Goal: Task Accomplishment & Management: Manage account settings

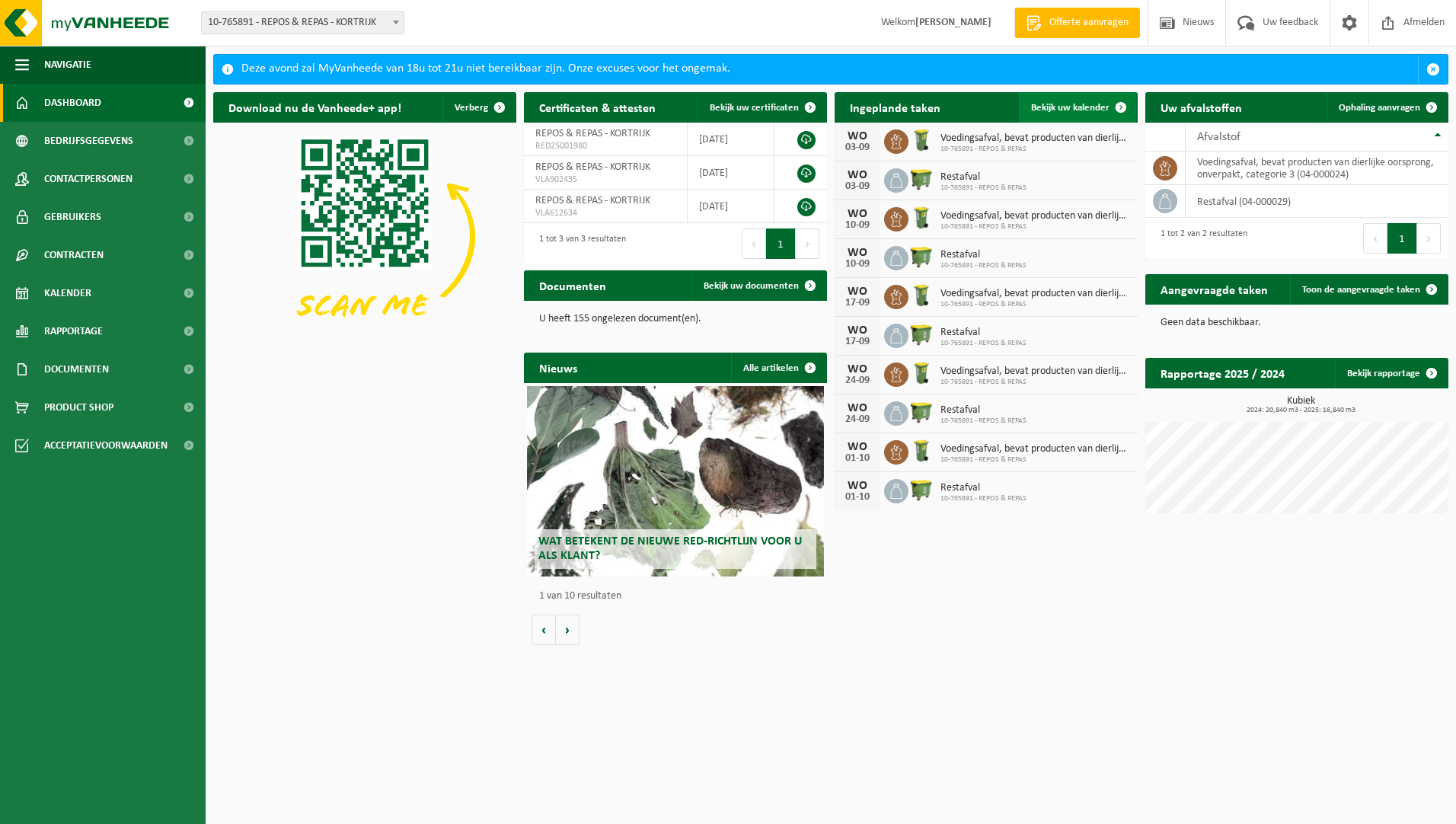
click at [1072, 104] on span "Bekijk uw kalender" at bounding box center [1070, 108] width 78 height 10
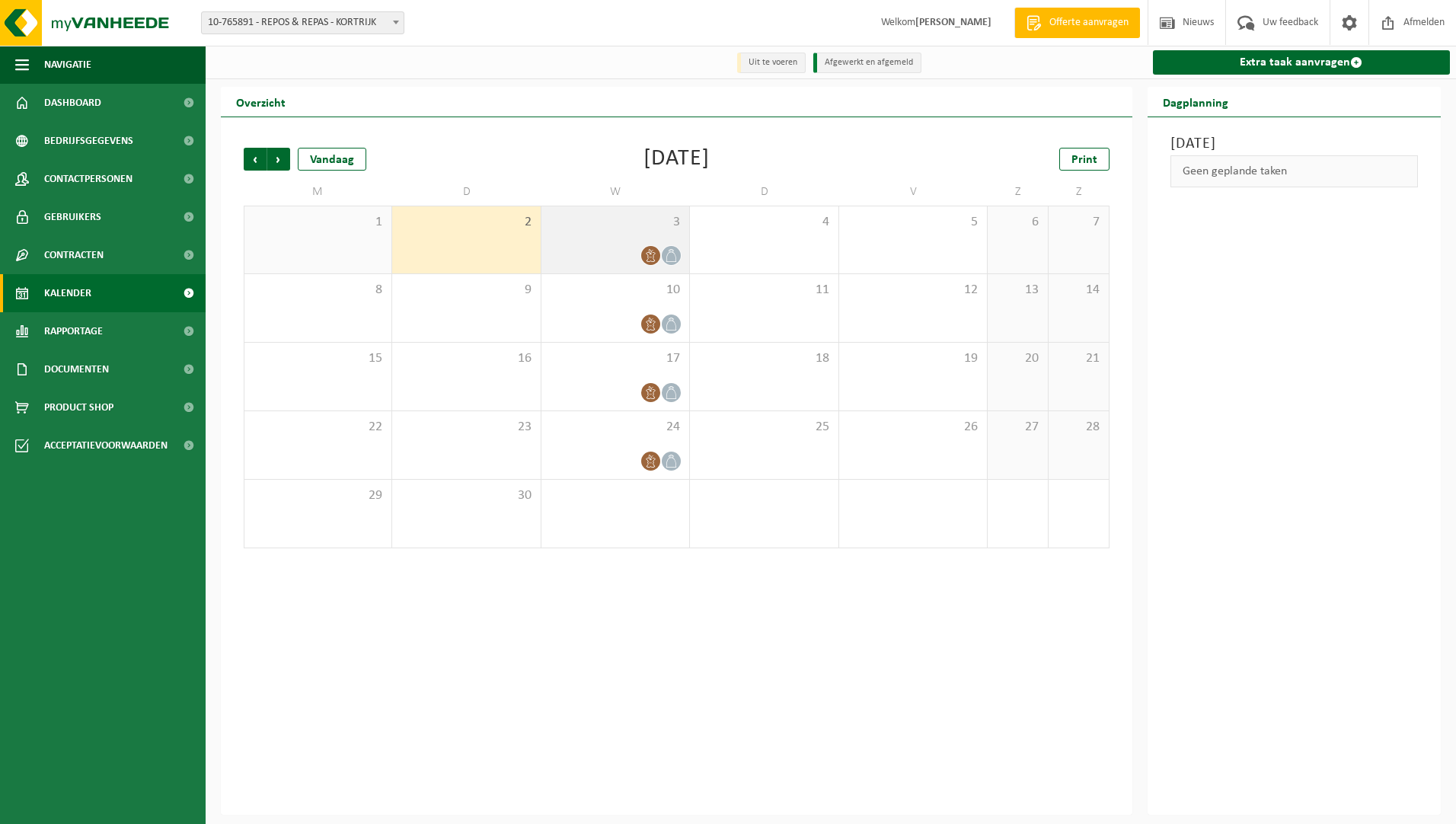
click at [674, 255] on icon at bounding box center [671, 255] width 13 height 13
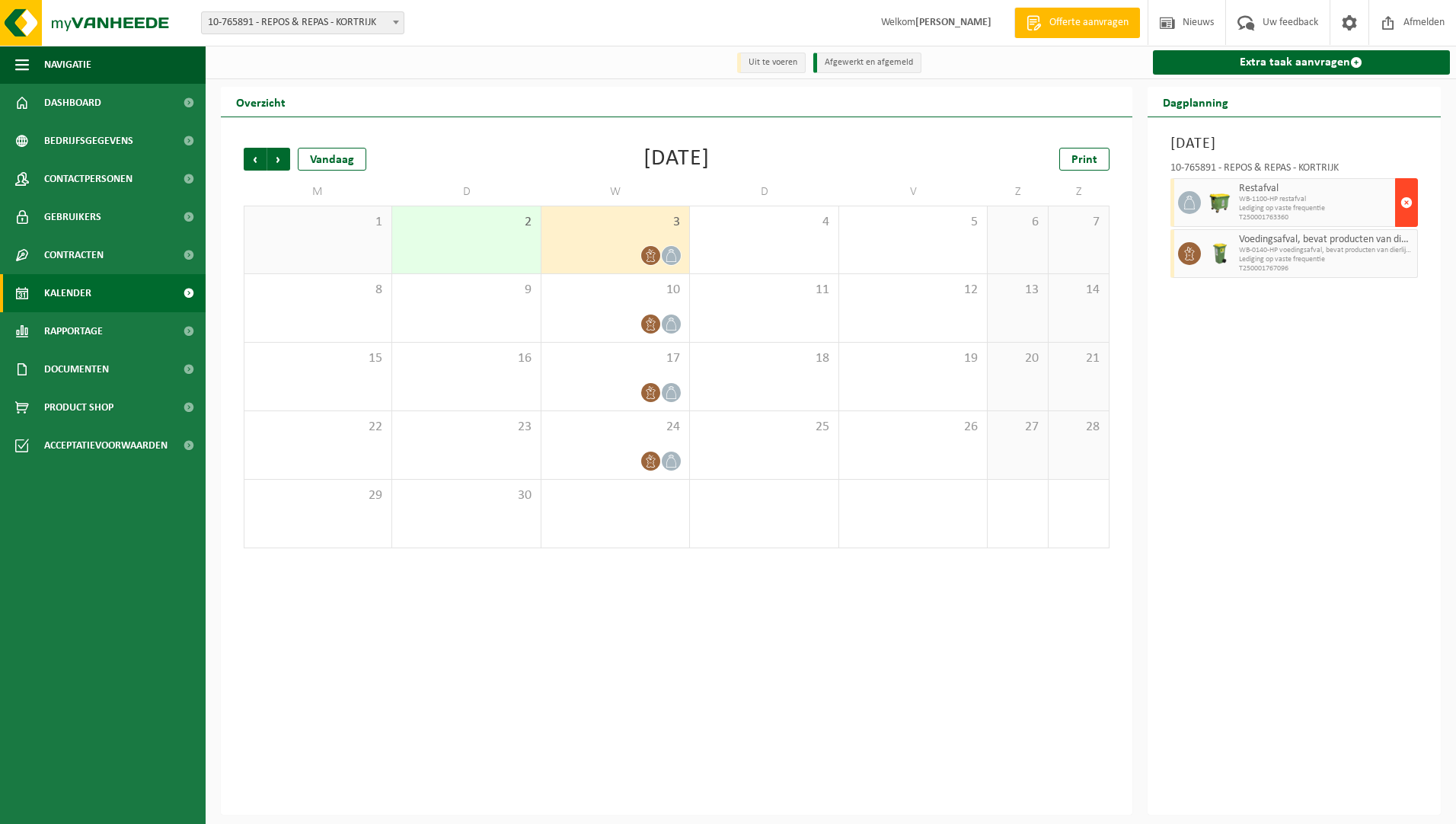
click at [1403, 205] on span "button" at bounding box center [1406, 203] width 12 height 30
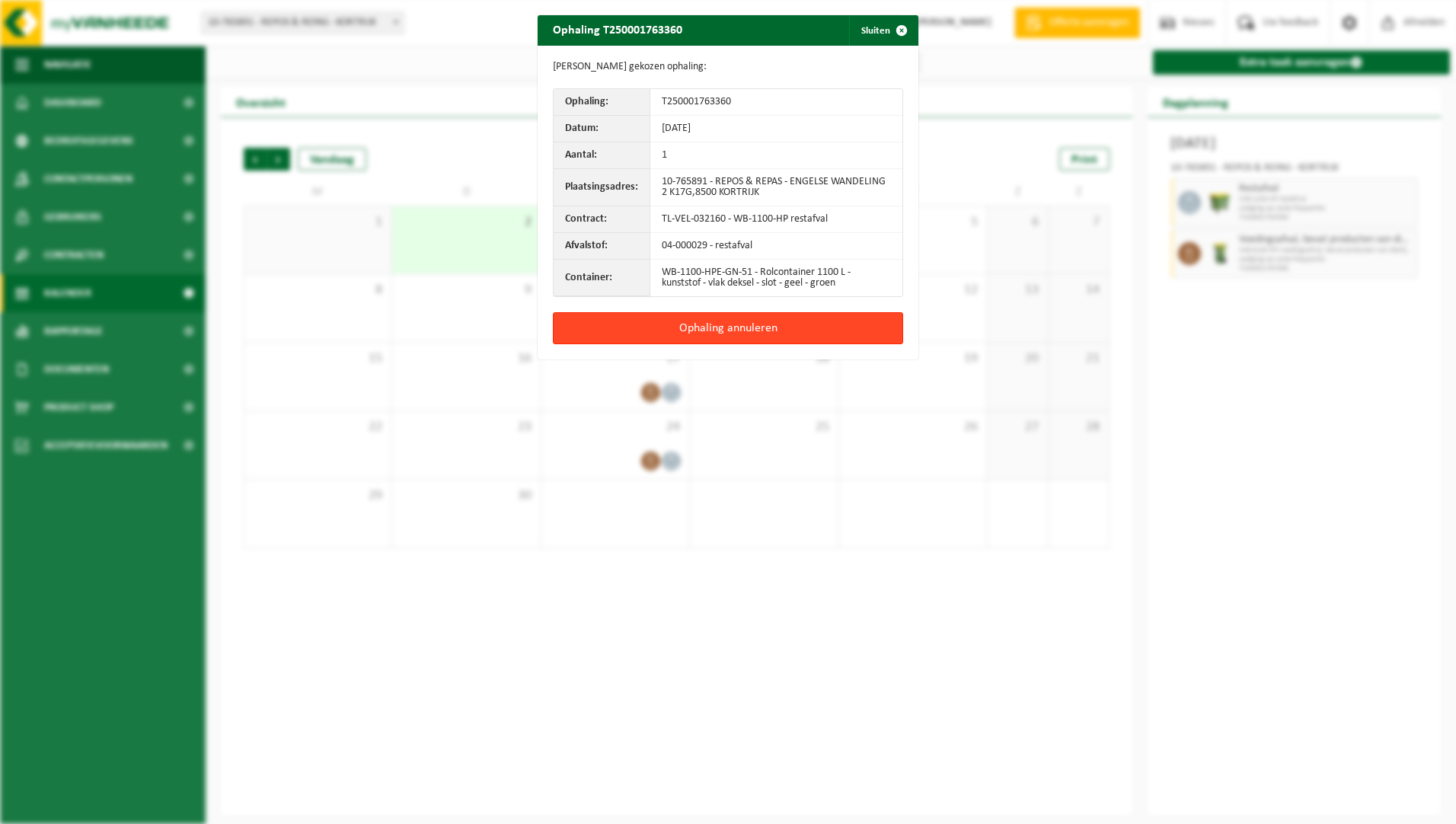
click at [737, 330] on button "Ophaling annuleren" at bounding box center [728, 328] width 350 height 32
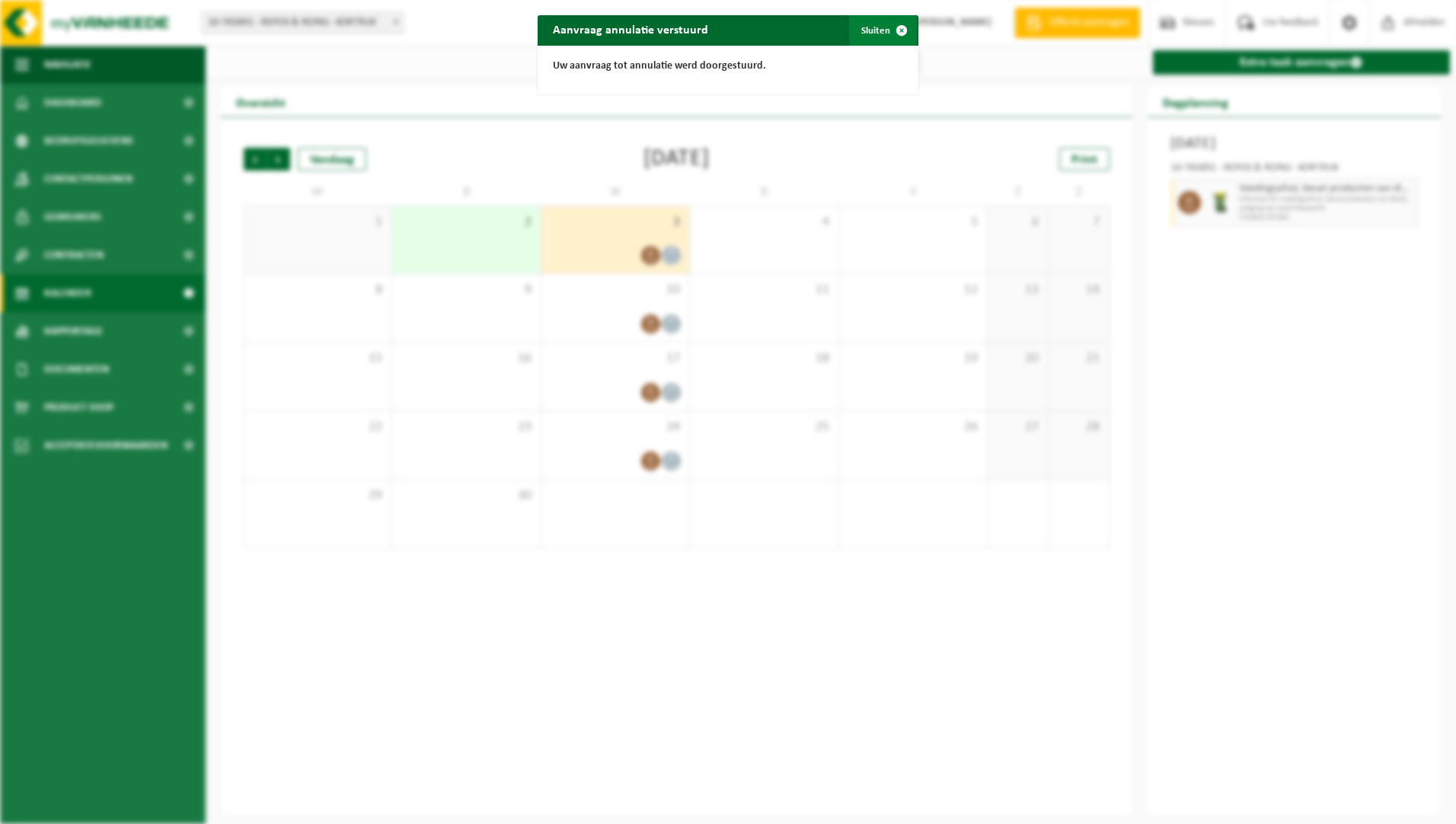
click at [895, 28] on span "button" at bounding box center [901, 30] width 30 height 30
